Goal: Navigation & Orientation: Go to known website

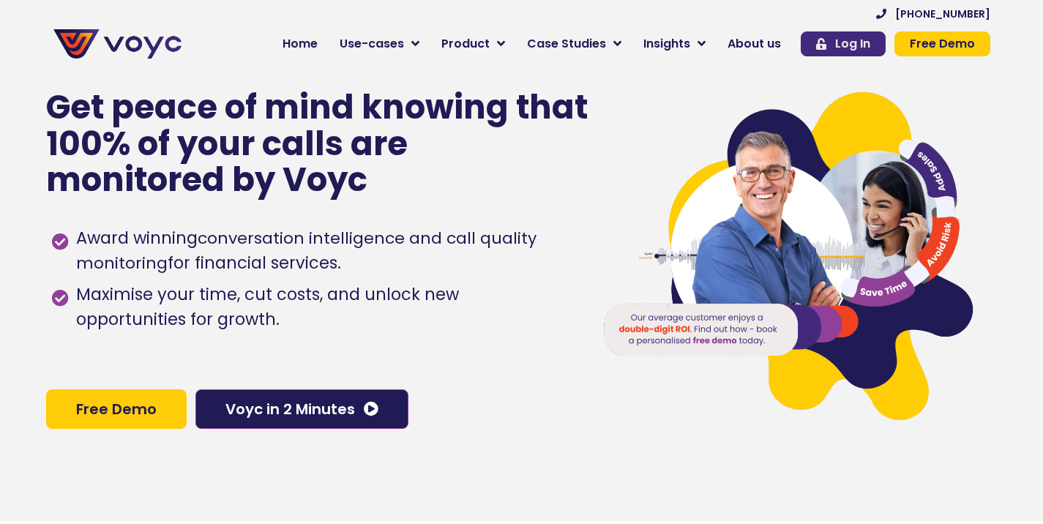
click at [867, 31] on div "[PHONE_NUMBER] Home Use-cases Protect Save Grow Finance Mortgage Brokers Car Fi…" at bounding box center [593, 36] width 809 height 59
click at [827, 42] on icon at bounding box center [821, 44] width 10 height 12
click at [869, 38] on span "Log In" at bounding box center [852, 44] width 35 height 12
